Goal: Information Seeking & Learning: Learn about a topic

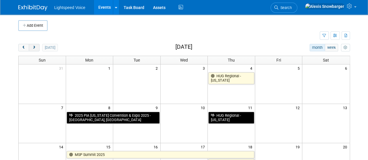
click at [33, 48] on span "next" at bounding box center [34, 48] width 4 height 4
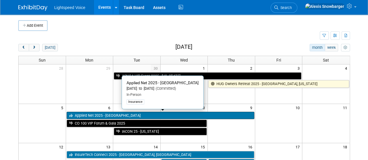
click at [87, 113] on link "Applied Net 2025 - [GEOGRAPHIC_DATA]" at bounding box center [161, 116] width 188 height 8
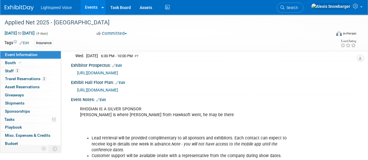
scroll to position [128, 0]
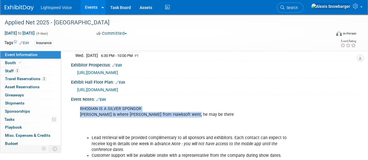
drag, startPoint x: 80, startPoint y: 106, endPoint x: 201, endPoint y: 112, distance: 121.2
click at [201, 112] on div "RHODIAN IS A SILVER SPONSOR IVANS is where Kenny from Hawksoft went, he may be …" at bounding box center [188, 132] width 224 height 58
copy div "RHODIAN IS A SILVER SPONSOR IVANS is where Kenny from Hawksoft went, he may be …"
click at [162, 106] on div "RHODIAN IS A SILVER SPONSOR IVANS is where Kenny from Hawksoft went, he may be …" at bounding box center [188, 132] width 224 height 58
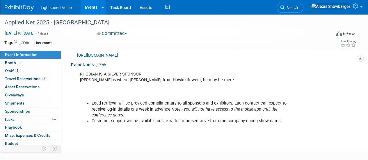
scroll to position [164, 0]
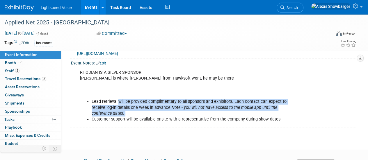
drag, startPoint x: 118, startPoint y: 99, endPoint x: 163, endPoint y: 108, distance: 46.0
click at [163, 108] on li "Lead retrieval will be provided complimentary to all sponsors and exhibitors. E…" at bounding box center [194, 107] width 205 height 17
copy li "will be provided complimentary to all sponsors and exhibitors. Each contact can…"
